Goal: Transaction & Acquisition: Purchase product/service

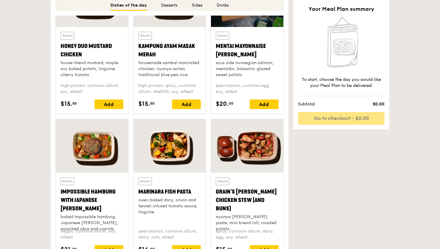
scroll to position [577, 0]
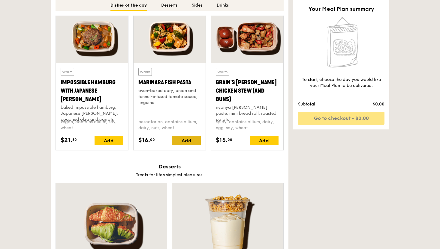
click at [187, 142] on div "Add" at bounding box center [186, 141] width 29 height 10
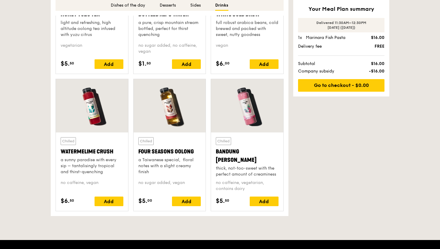
scroll to position [1508, 0]
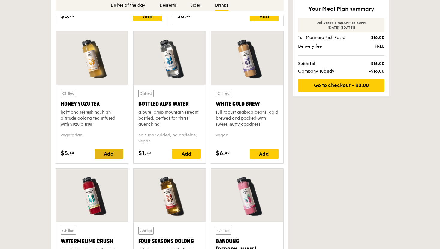
click at [103, 157] on div "Add" at bounding box center [108, 154] width 29 height 10
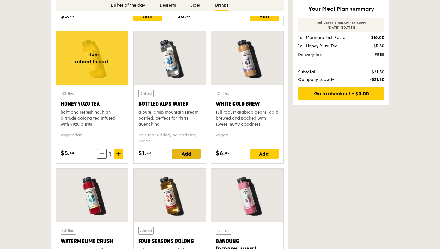
click at [188, 156] on div "Add" at bounding box center [186, 154] width 29 height 10
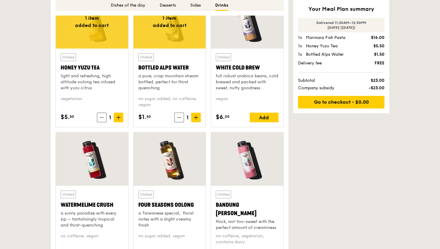
scroll to position [1596, 0]
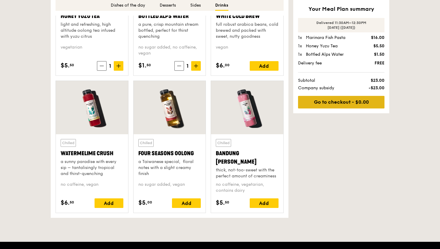
click at [346, 105] on link "Go to checkout - $0.00" at bounding box center [341, 102] width 86 height 13
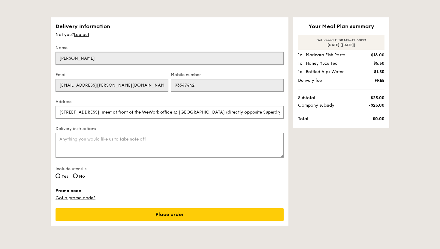
scroll to position [22, 0]
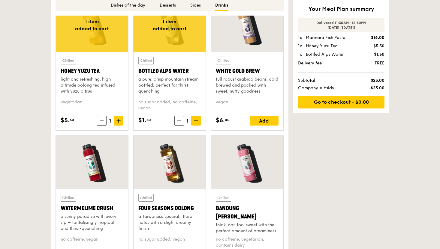
scroll to position [1540, 0]
click at [199, 122] on span at bounding box center [196, 121] width 10 height 10
click at [342, 103] on link "Go to checkout - $0.00" at bounding box center [341, 102] width 86 height 13
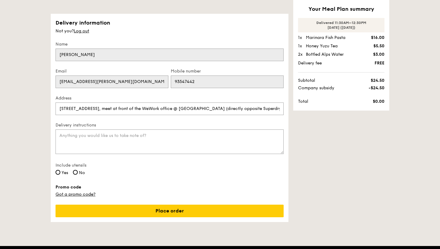
scroll to position [57, 0]
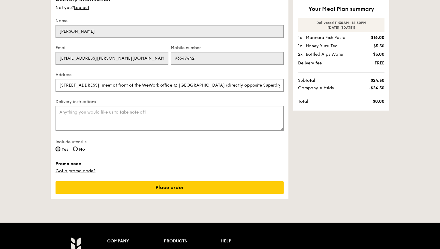
click at [59, 151] on input "Yes" at bounding box center [57, 149] width 5 height 5
radio input "true"
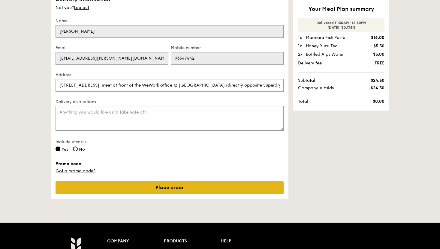
click at [177, 189] on link "Place order" at bounding box center [169, 187] width 228 height 13
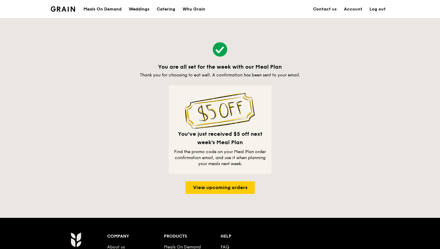
click at [109, 8] on div "Meals On Demand" at bounding box center [102, 9] width 38 height 18
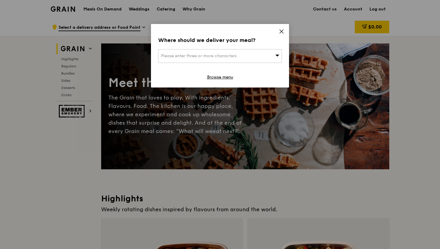
click at [282, 32] on icon at bounding box center [282, 32] width 4 height 4
